Goal: Task Accomplishment & Management: Use online tool/utility

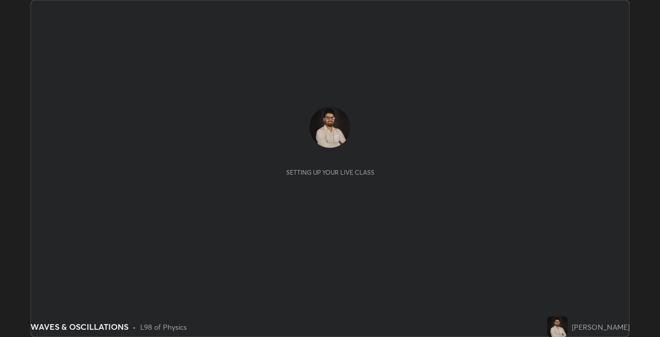
scroll to position [337, 660]
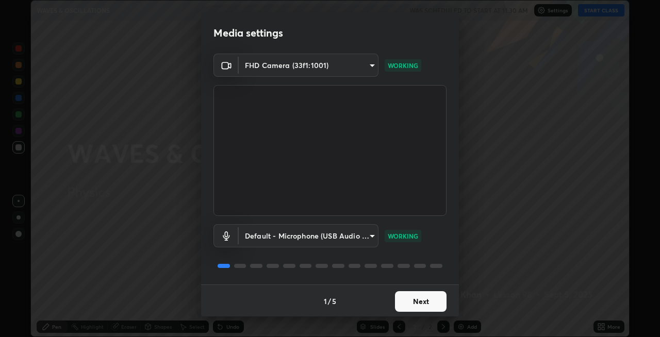
click at [397, 298] on button "Next" at bounding box center [421, 302] width 52 height 21
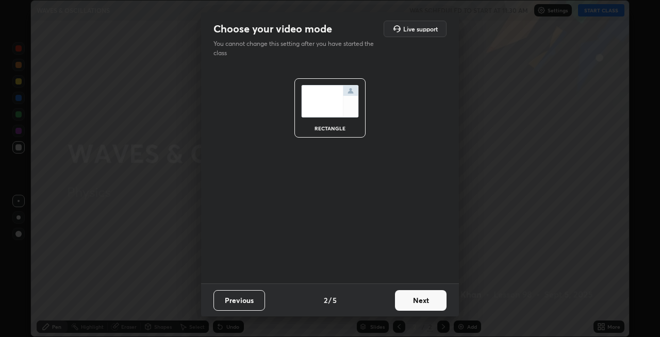
click at [398, 303] on button "Next" at bounding box center [421, 300] width 52 height 21
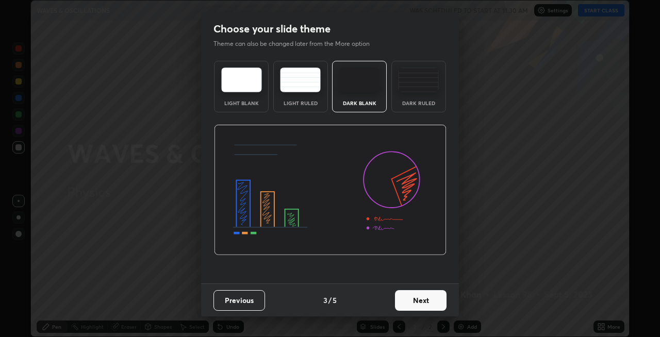
click at [403, 301] on button "Next" at bounding box center [421, 300] width 52 height 21
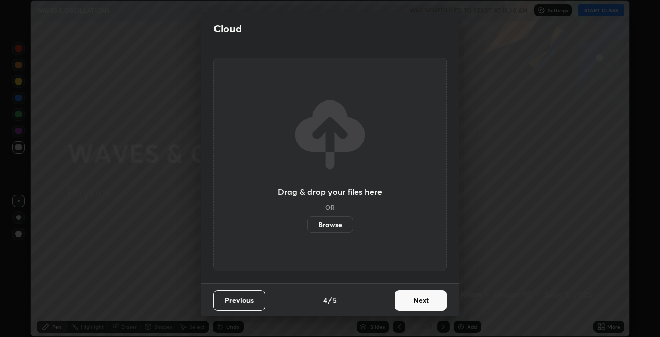
click at [407, 302] on button "Next" at bounding box center [421, 300] width 52 height 21
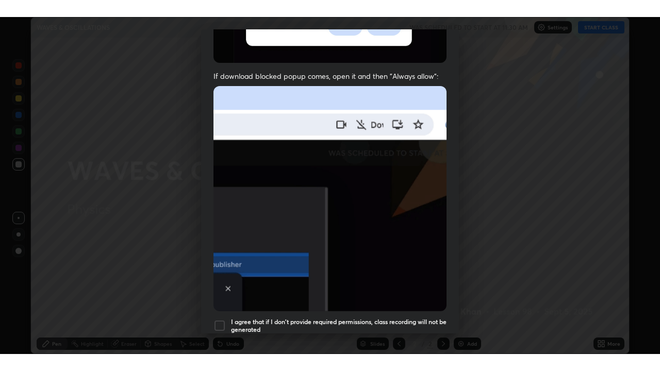
scroll to position [212, 0]
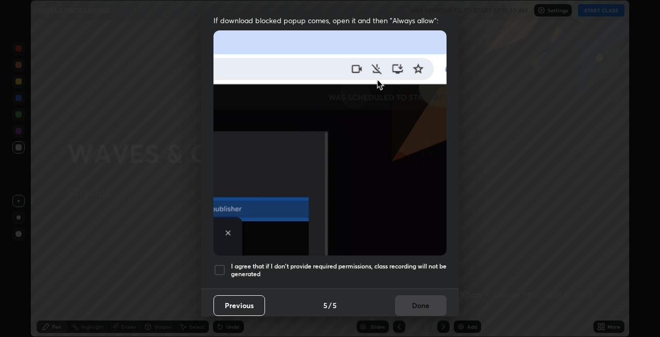
click at [219, 264] on div at bounding box center [220, 270] width 12 height 12
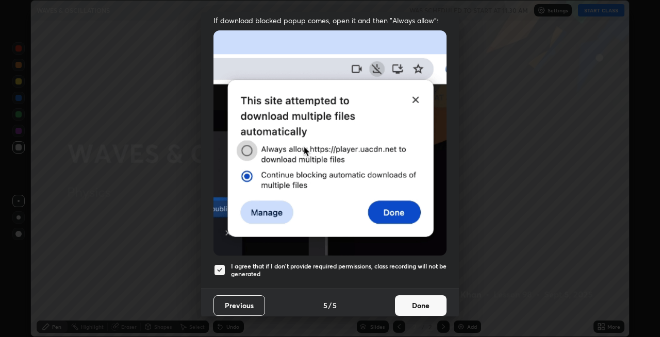
click at [411, 297] on button "Done" at bounding box center [421, 306] width 52 height 21
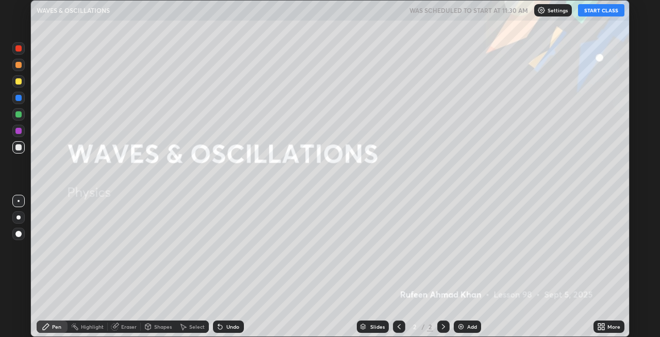
click at [593, 12] on button "START CLASS" at bounding box center [601, 10] width 46 height 12
click at [609, 326] on div "More" at bounding box center [614, 327] width 13 height 5
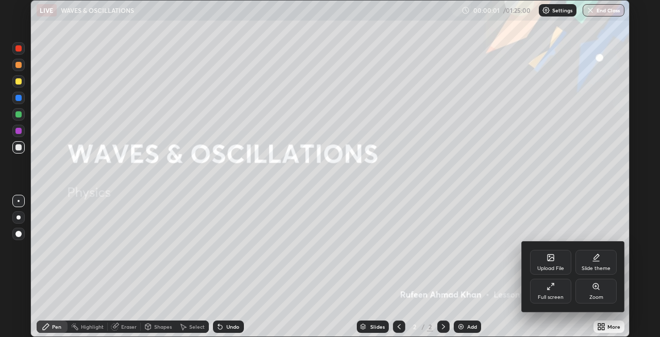
click at [554, 290] on icon at bounding box center [551, 287] width 8 height 8
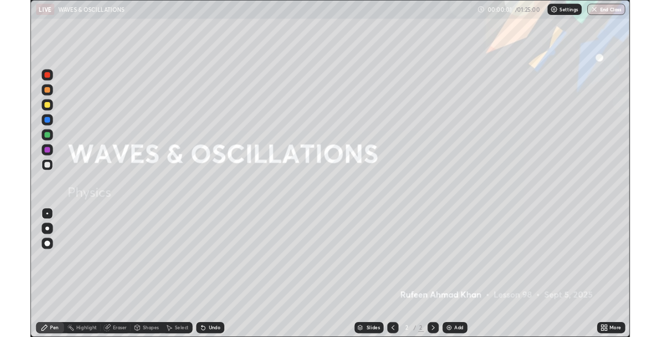
scroll to position [371, 660]
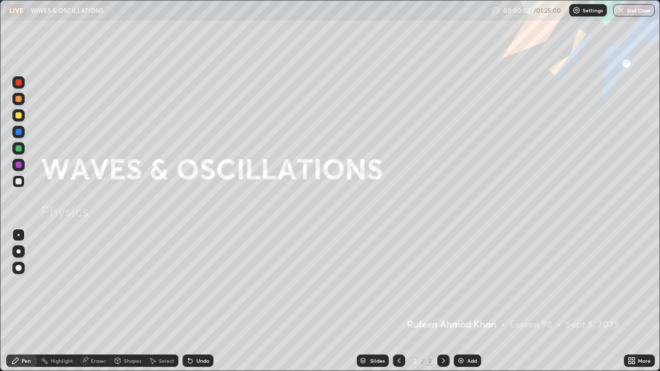
click at [469, 337] on div "Add" at bounding box center [472, 361] width 10 height 5
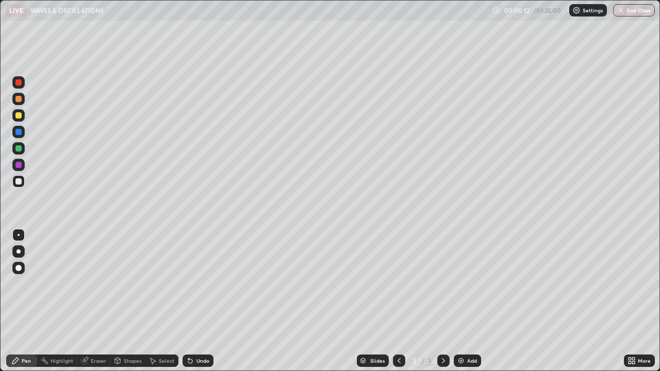
click at [19, 252] on div at bounding box center [19, 252] width 4 height 4
click at [18, 147] on div at bounding box center [18, 148] width 6 height 6
click at [467, 337] on div "Add" at bounding box center [467, 361] width 27 height 12
click at [19, 183] on div at bounding box center [18, 182] width 6 height 6
click at [18, 117] on div at bounding box center [18, 115] width 6 height 6
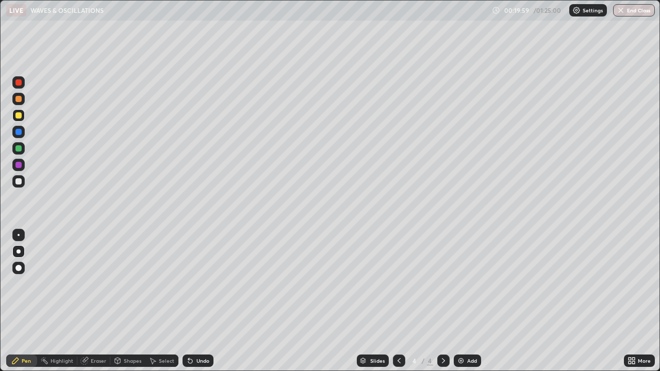
click at [474, 337] on div "Add" at bounding box center [467, 361] width 27 height 12
click at [399, 337] on icon at bounding box center [399, 361] width 8 height 8
click at [443, 337] on icon at bounding box center [443, 361] width 3 height 5
click at [473, 337] on div "Add" at bounding box center [472, 361] width 10 height 5
click at [467, 337] on div "Add" at bounding box center [467, 361] width 27 height 12
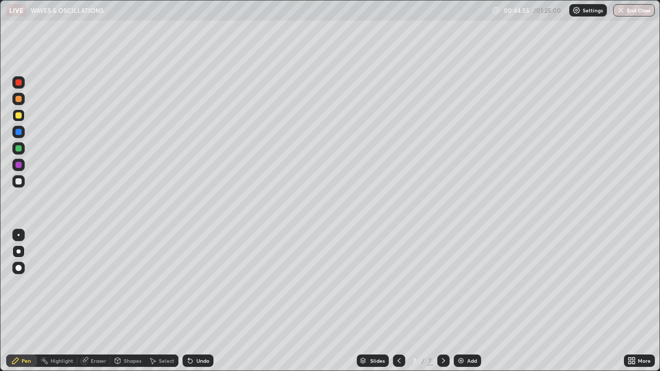
click at [467, 337] on div "Add" at bounding box center [472, 361] width 10 height 5
click at [100, 337] on div "Eraser" at bounding box center [98, 361] width 15 height 5
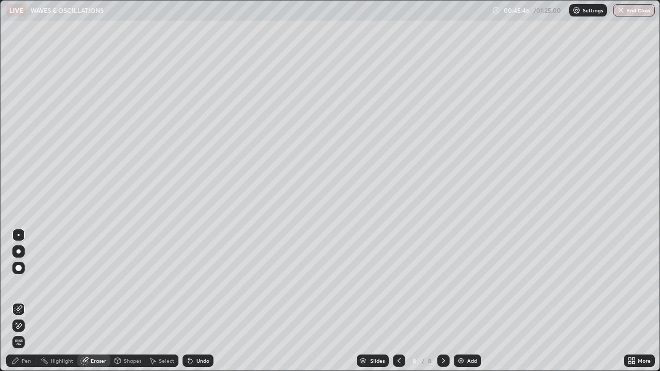
click at [129, 337] on div "Shapes" at bounding box center [133, 361] width 18 height 5
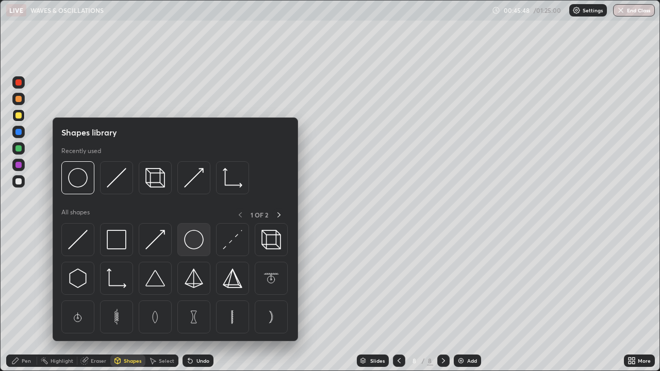
click at [196, 243] on img at bounding box center [194, 240] width 20 height 20
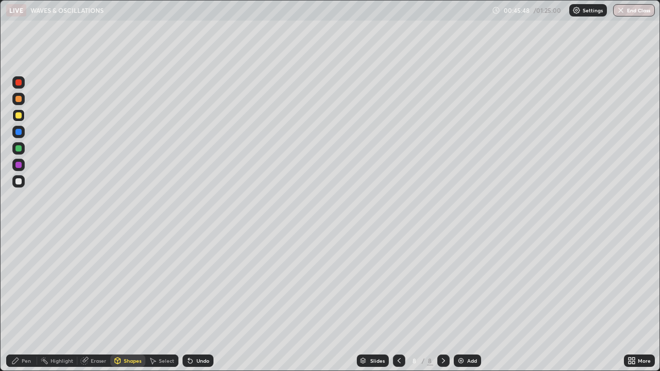
click at [165, 337] on div "Select" at bounding box center [166, 361] width 15 height 5
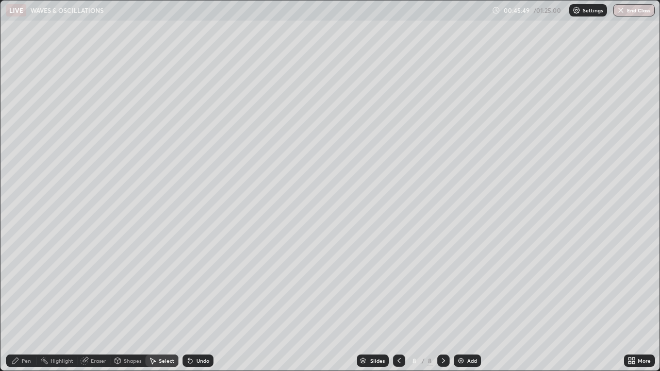
click at [133, 337] on div "Shapes" at bounding box center [133, 361] width 18 height 5
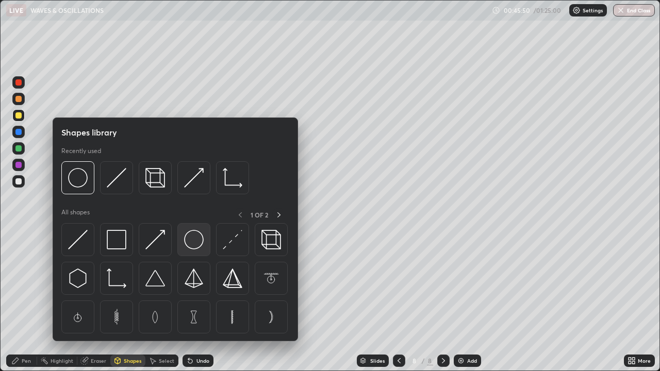
click at [198, 244] on img at bounding box center [194, 240] width 20 height 20
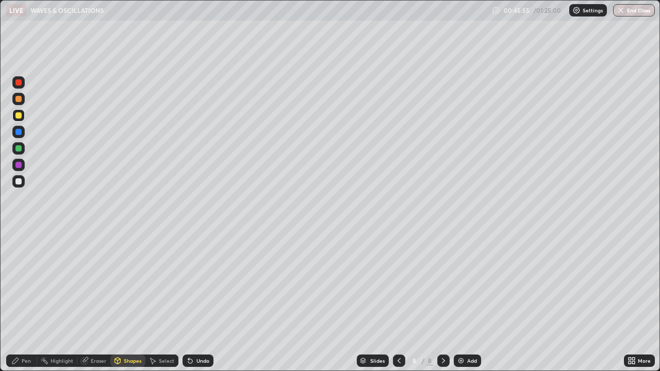
click at [26, 337] on div "Pen" at bounding box center [21, 361] width 31 height 12
click at [133, 337] on div "Shapes" at bounding box center [133, 361] width 18 height 5
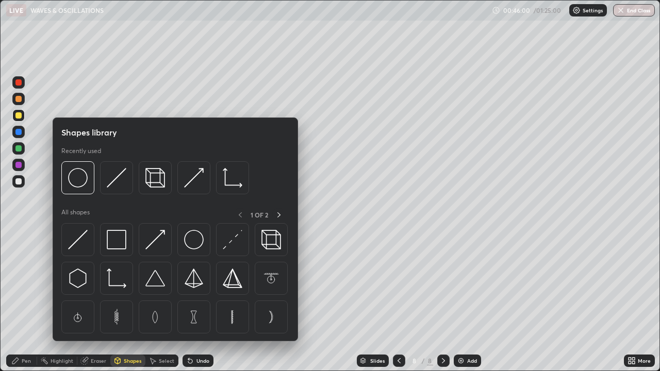
click at [120, 180] on img at bounding box center [117, 178] width 20 height 20
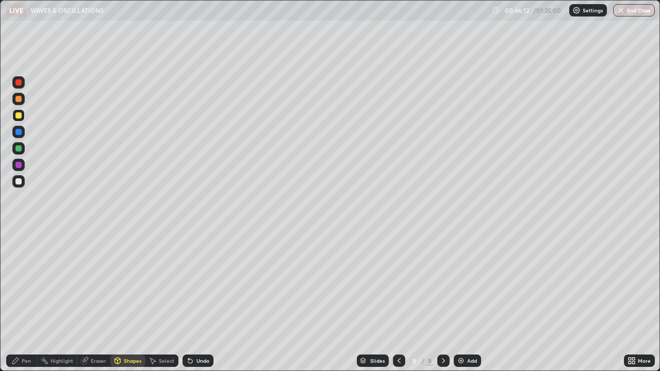
click at [29, 337] on div "Pen" at bounding box center [26, 361] width 9 height 5
click at [20, 166] on div at bounding box center [18, 165] width 6 height 6
click at [19, 182] on div at bounding box center [18, 182] width 6 height 6
click at [21, 150] on div at bounding box center [18, 148] width 6 height 6
click at [263, 337] on div "Slides 8 / 8 Add" at bounding box center [419, 361] width 411 height 21
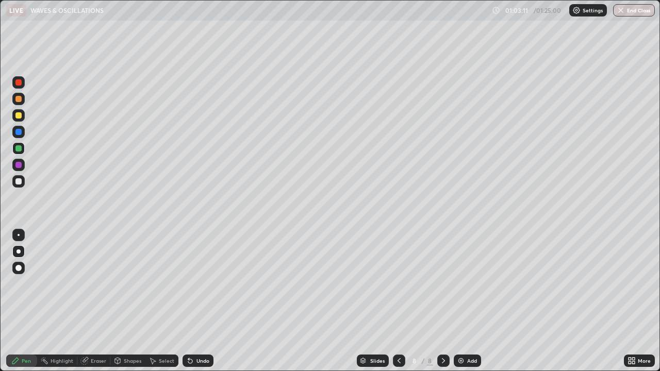
click at [470, 337] on div "Add" at bounding box center [472, 361] width 10 height 5
click at [398, 337] on icon at bounding box center [399, 361] width 8 height 8
click at [399, 337] on div at bounding box center [399, 361] width 12 height 12
click at [398, 337] on icon at bounding box center [399, 361] width 3 height 5
click at [645, 337] on div "More" at bounding box center [644, 361] width 13 height 5
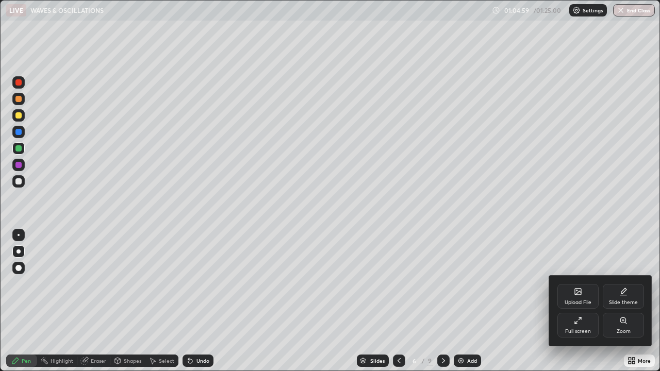
click at [396, 337] on div at bounding box center [330, 185] width 660 height 371
click at [402, 337] on div "Upload File Slide theme Full screen Zoom" at bounding box center [330, 185] width 660 height 371
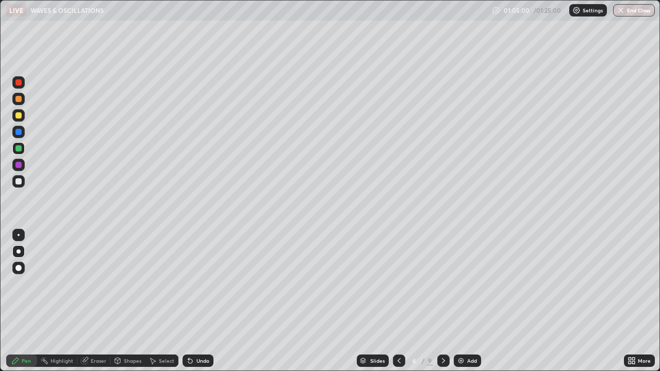
click at [398, 337] on icon at bounding box center [399, 361] width 8 height 8
click at [443, 337] on icon at bounding box center [444, 361] width 8 height 8
click at [639, 337] on div "More" at bounding box center [644, 361] width 13 height 5
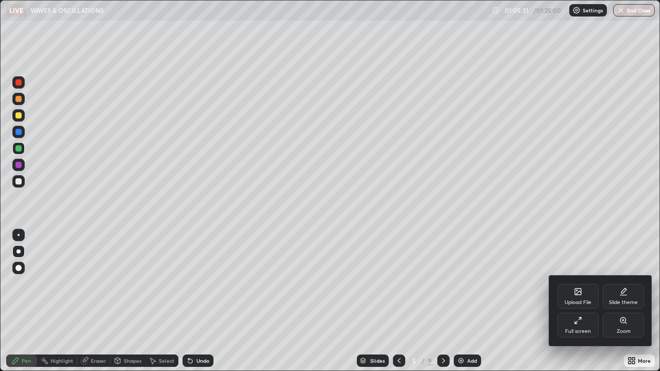
click at [581, 329] on div "Full screen" at bounding box center [578, 331] width 26 height 5
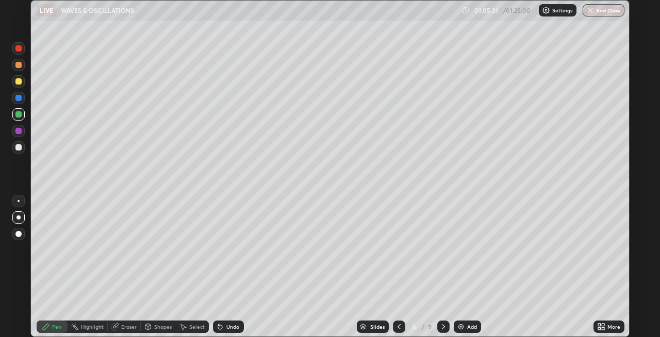
scroll to position [51256, 50933]
click at [609, 321] on div "More" at bounding box center [609, 327] width 31 height 12
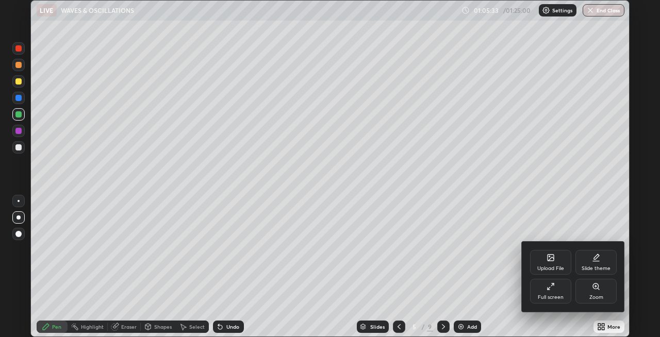
click at [609, 329] on div at bounding box center [330, 168] width 660 height 337
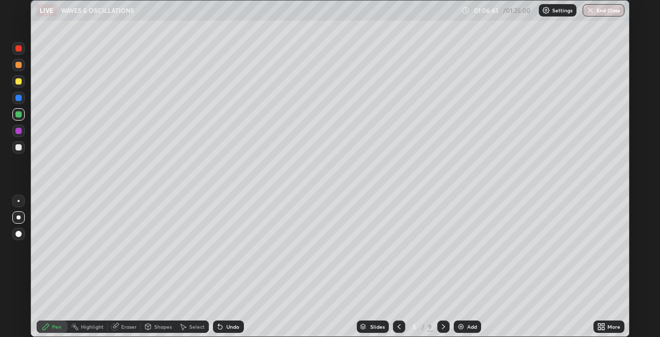
click at [184, 326] on icon at bounding box center [183, 327] width 8 height 8
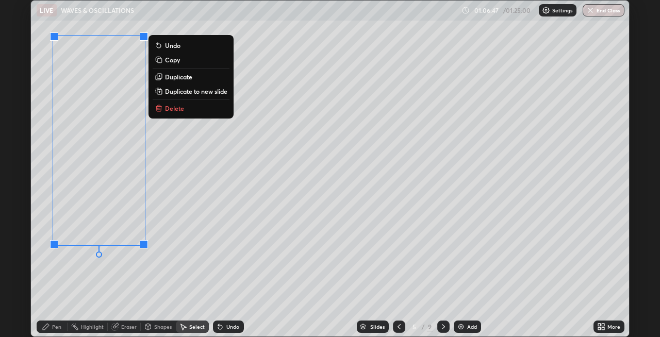
click at [607, 9] on button "End Class" at bounding box center [604, 10] width 42 height 12
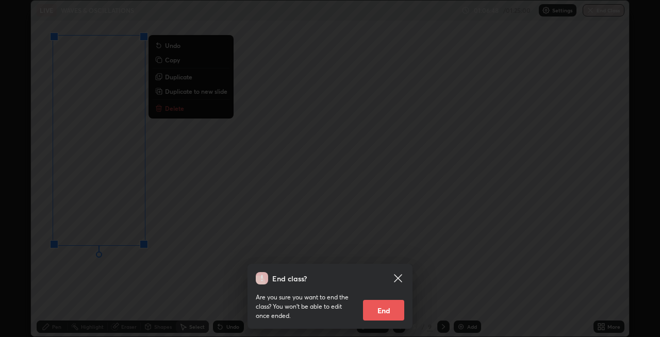
click at [271, 71] on div "End class? Are you sure you want to end the class? You won’t be able to edit on…" at bounding box center [330, 168] width 660 height 337
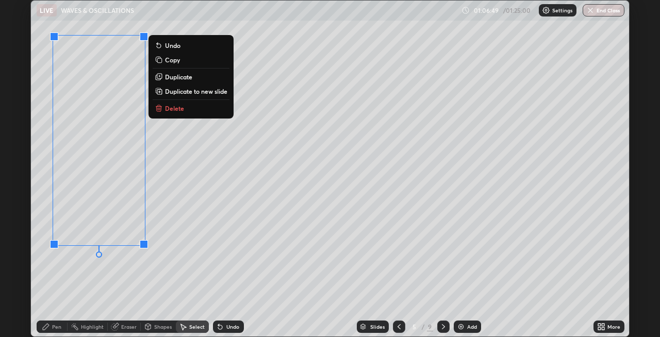
click at [392, 298] on div at bounding box center [330, 168] width 660 height 337
click at [611, 12] on button "End Class" at bounding box center [604, 10] width 42 height 12
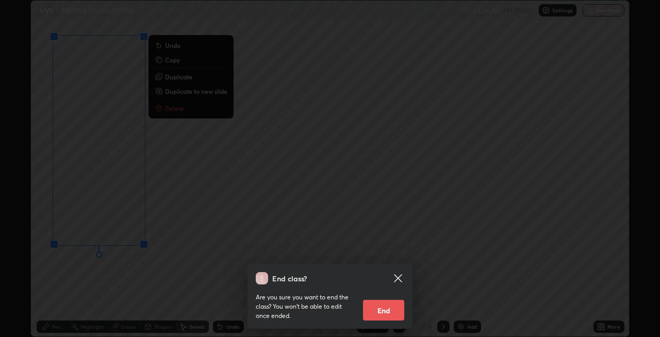
click at [56, 245] on div "End class? Are you sure you want to end the class? You won’t be able to edit on…" at bounding box center [330, 168] width 660 height 337
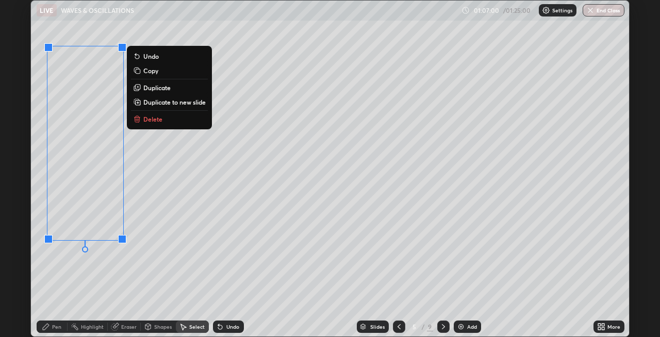
click at [250, 75] on div "0 ° Undo Copy Duplicate Duplicate to new slide Delete" at bounding box center [330, 169] width 599 height 336
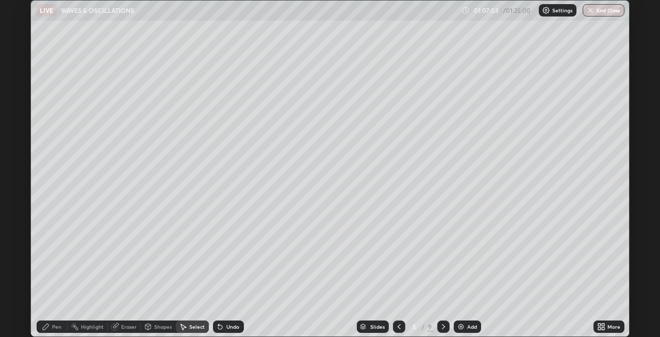
click at [154, 323] on div "Shapes" at bounding box center [158, 327] width 35 height 12
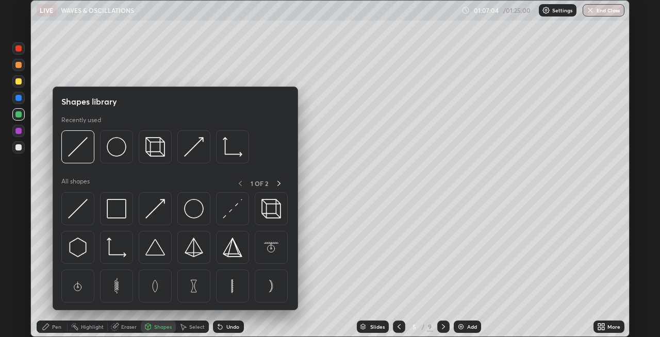
click at [181, 326] on icon at bounding box center [184, 328] width 6 height 6
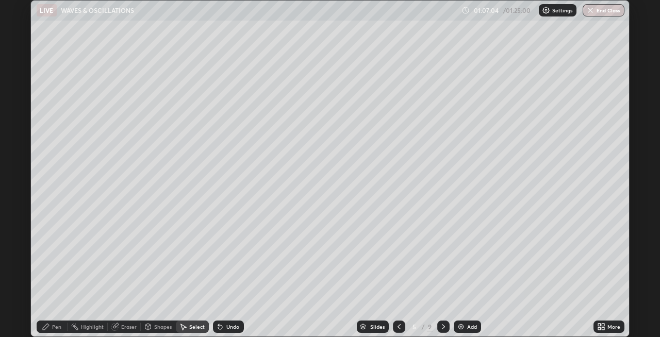
click at [83, 328] on div "Highlight" at bounding box center [92, 327] width 23 height 5
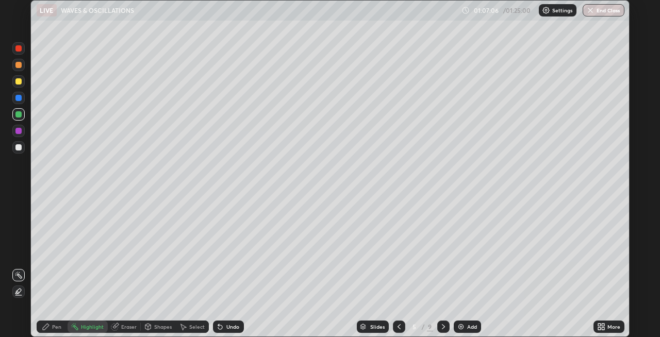
click at [19, 48] on div at bounding box center [18, 48] width 6 height 6
click at [605, 14] on button "End Class" at bounding box center [604, 10] width 42 height 12
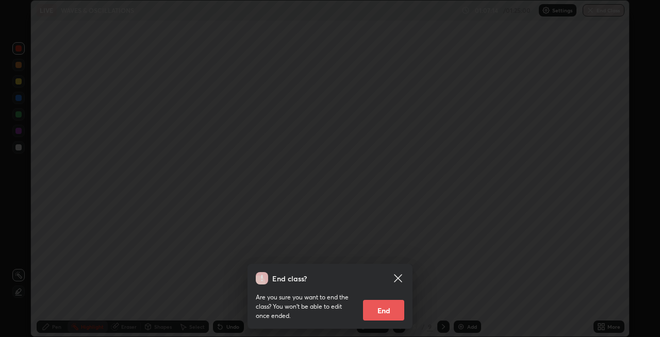
click at [395, 307] on button "End" at bounding box center [383, 310] width 41 height 21
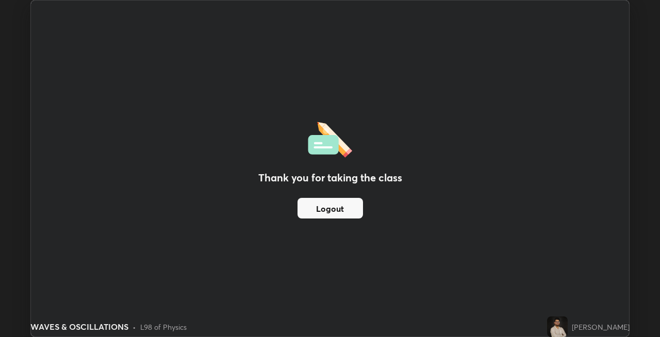
click at [342, 202] on button "Logout" at bounding box center [331, 208] width 66 height 21
click at [325, 211] on button "Logout" at bounding box center [331, 208] width 66 height 21
click at [339, 215] on button "Logout" at bounding box center [331, 208] width 66 height 21
click at [344, 203] on button "Logout" at bounding box center [331, 208] width 66 height 21
click at [380, 116] on div "Thank you for taking the class Logout" at bounding box center [330, 169] width 599 height 336
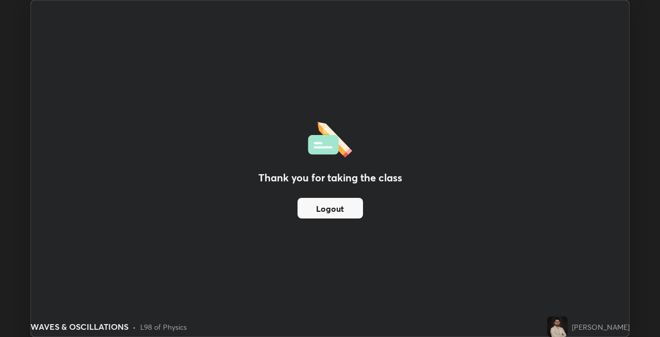
click at [323, 215] on button "Logout" at bounding box center [331, 208] width 66 height 21
click at [330, 205] on button "Logout" at bounding box center [331, 208] width 66 height 21
click at [331, 208] on button "Logout" at bounding box center [331, 208] width 66 height 21
click at [332, 205] on button "Logout" at bounding box center [331, 208] width 66 height 21
click at [331, 211] on button "Logout" at bounding box center [331, 208] width 66 height 21
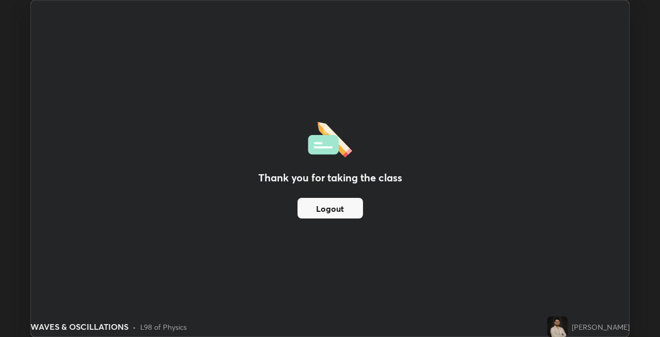
click at [331, 212] on button "Logout" at bounding box center [331, 208] width 66 height 21
click at [331, 211] on button "Logout" at bounding box center [331, 208] width 66 height 21
click at [330, 214] on button "Logout" at bounding box center [331, 208] width 66 height 21
click at [331, 208] on button "Logout" at bounding box center [331, 208] width 66 height 21
click at [317, 212] on button "Logout" at bounding box center [331, 208] width 66 height 21
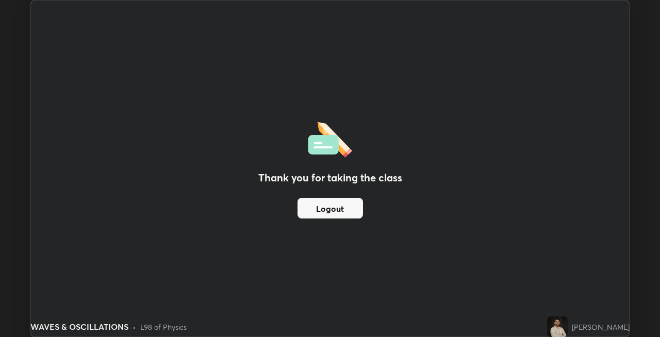
click at [332, 207] on button "Logout" at bounding box center [331, 208] width 66 height 21
